Goal: Information Seeking & Learning: Learn about a topic

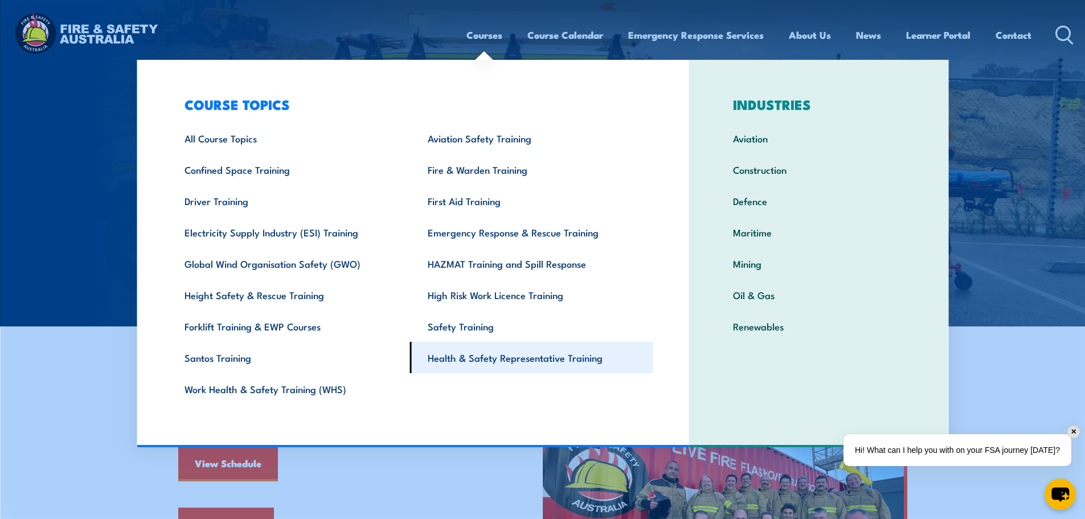
click at [491, 353] on link "Health & Safety Representative Training" at bounding box center [531, 357] width 243 height 31
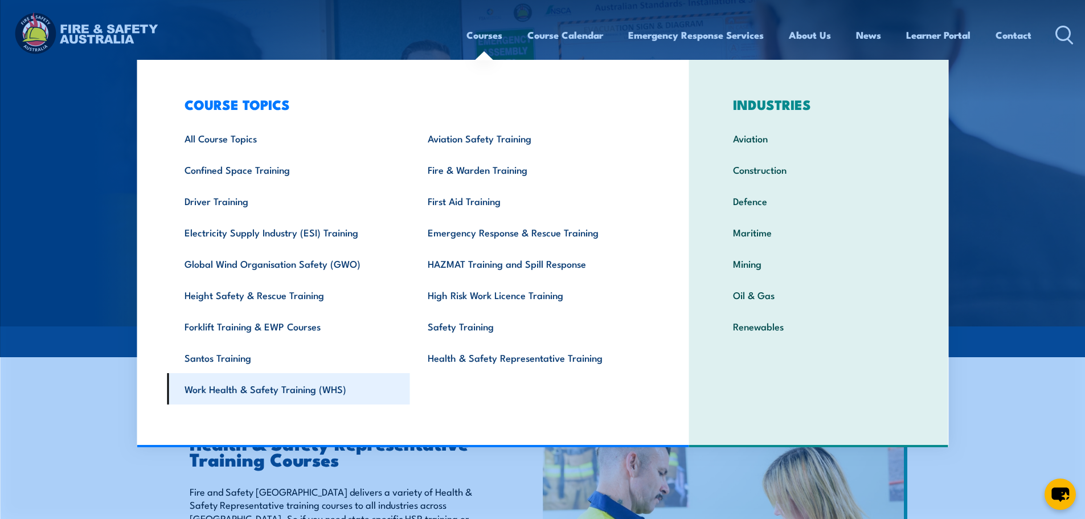
click at [309, 387] on link "Work Health & Safety Training (WHS)" at bounding box center [288, 388] width 243 height 31
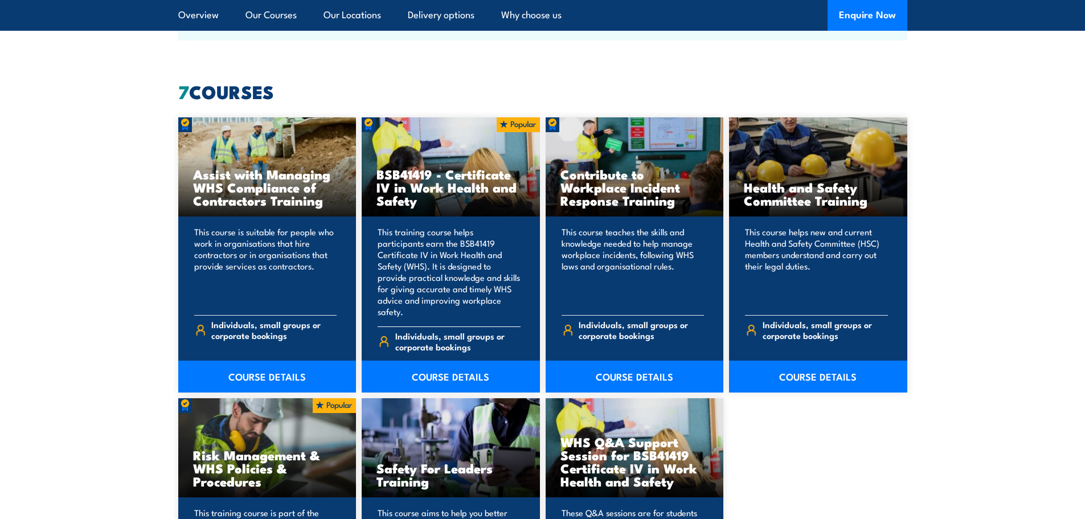
scroll to position [854, 0]
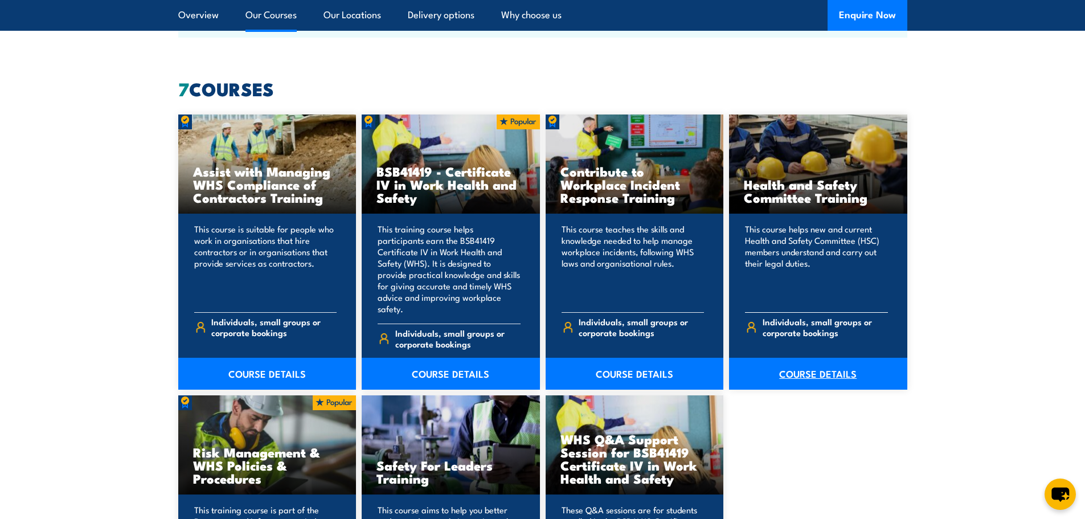
click at [815, 362] on link "COURSE DETAILS" at bounding box center [818, 374] width 178 height 32
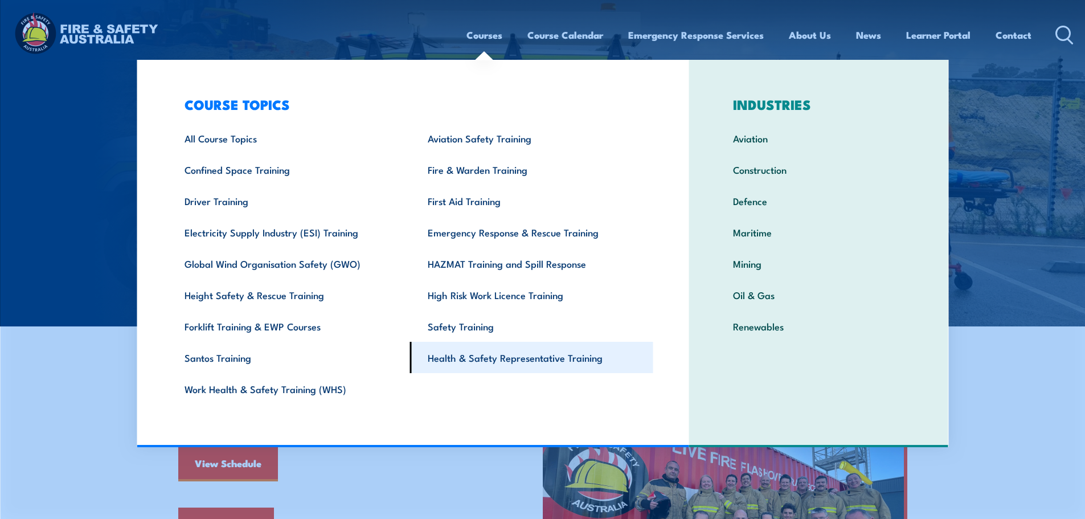
click at [462, 358] on link "Health & Safety Representative Training" at bounding box center [531, 357] width 243 height 31
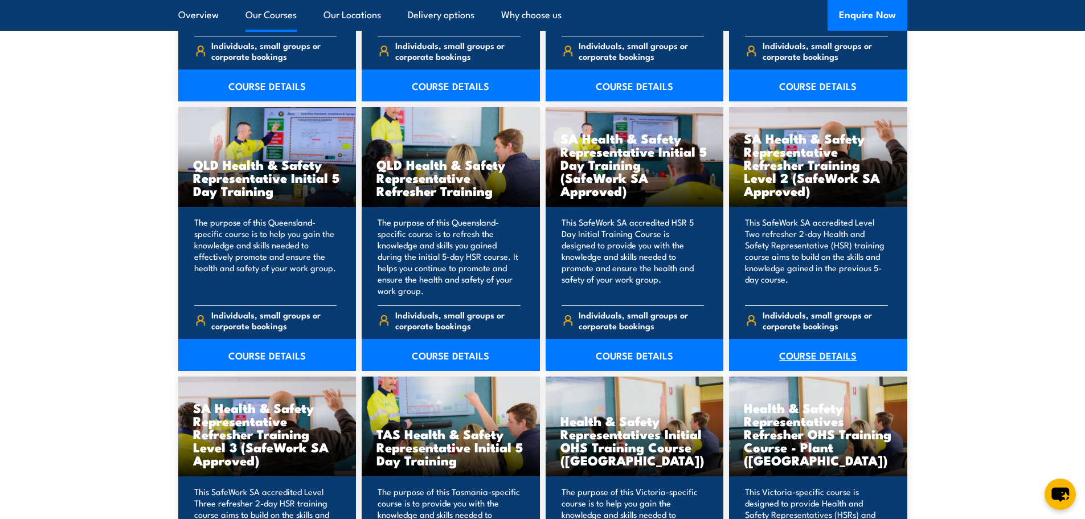
scroll to position [1423, 0]
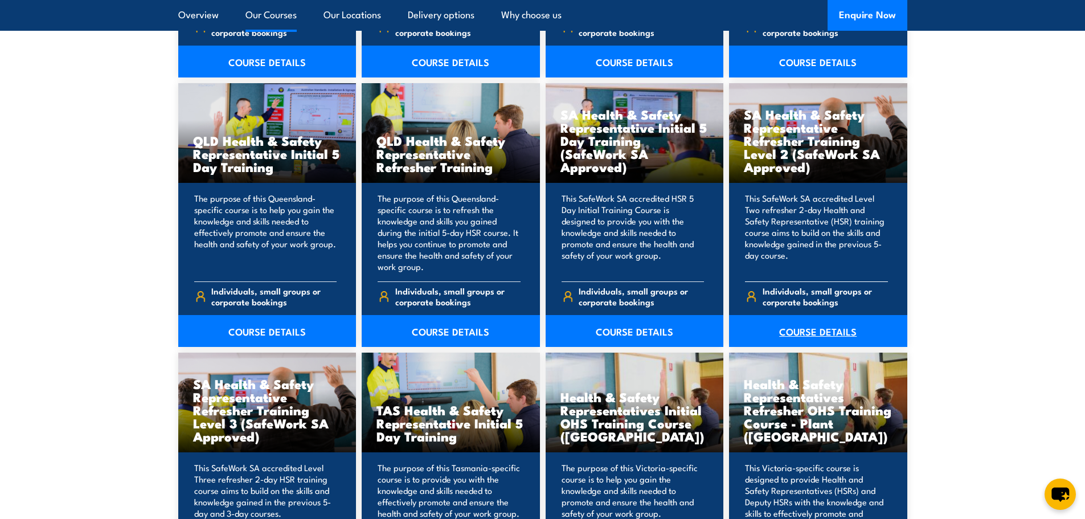
click at [806, 322] on link "COURSE DETAILS" at bounding box center [818, 331] width 178 height 32
